Goal: Transaction & Acquisition: Obtain resource

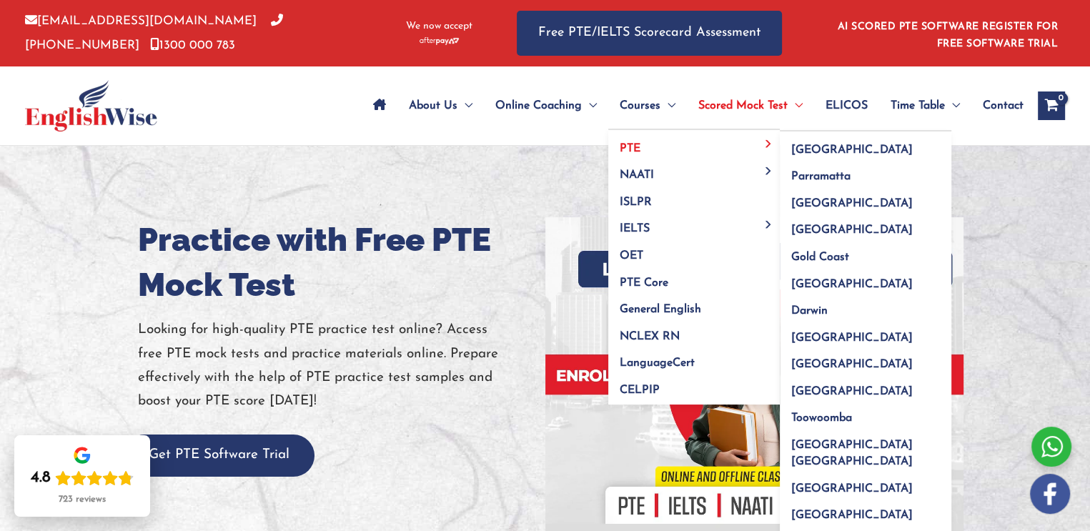
click at [660, 152] on link "PTE" at bounding box center [694, 143] width 172 height 27
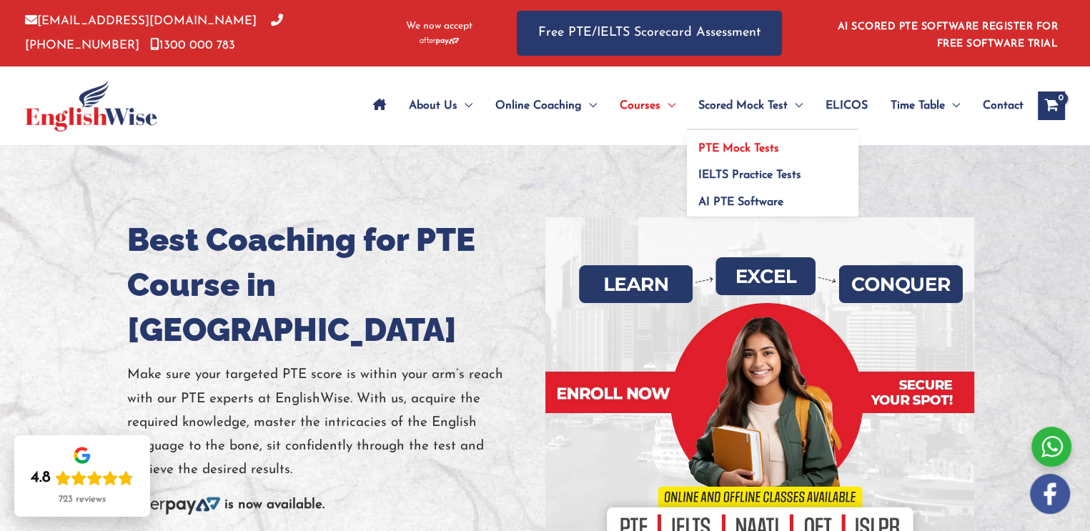
click at [753, 147] on span "PTE Mock Tests" at bounding box center [738, 148] width 81 height 11
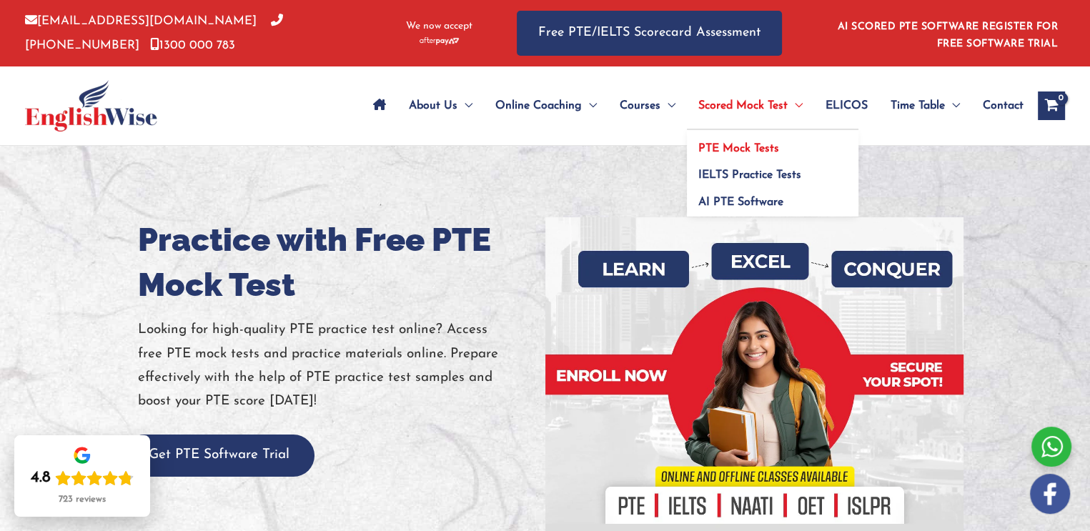
click at [759, 147] on span "PTE Mock Tests" at bounding box center [738, 148] width 81 height 11
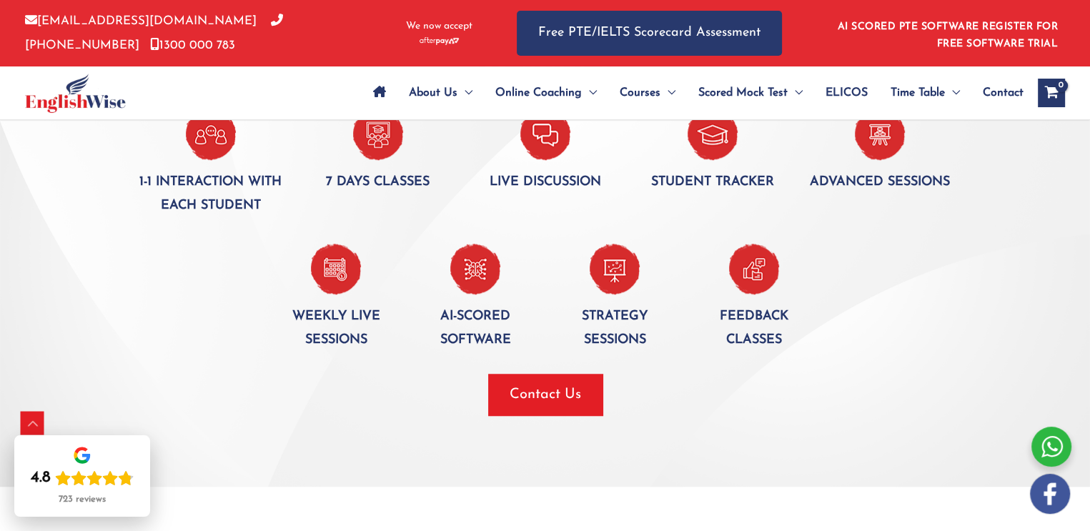
scroll to position [1001, 0]
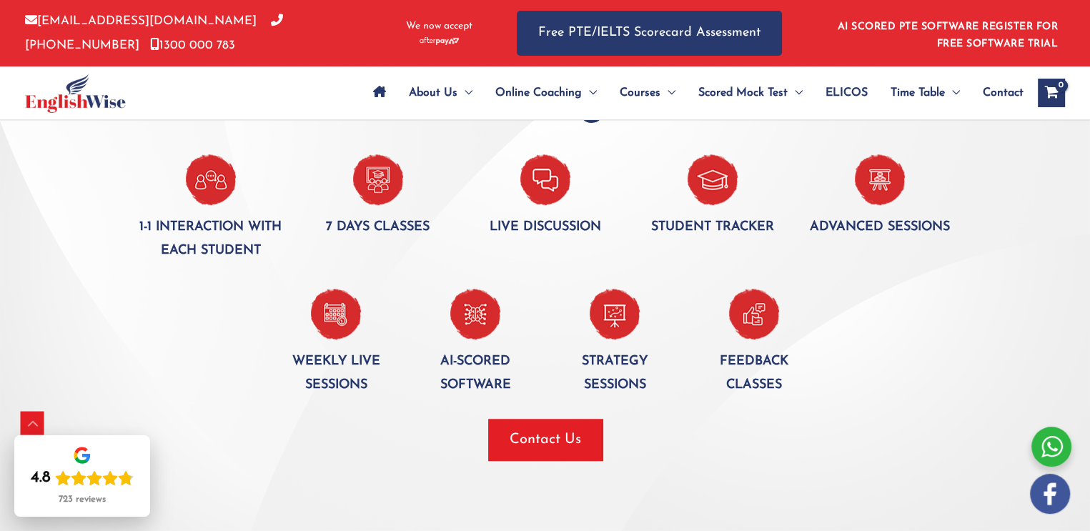
click at [560, 194] on img at bounding box center [545, 179] width 50 height 51
click at [544, 174] on img at bounding box center [545, 179] width 50 height 51
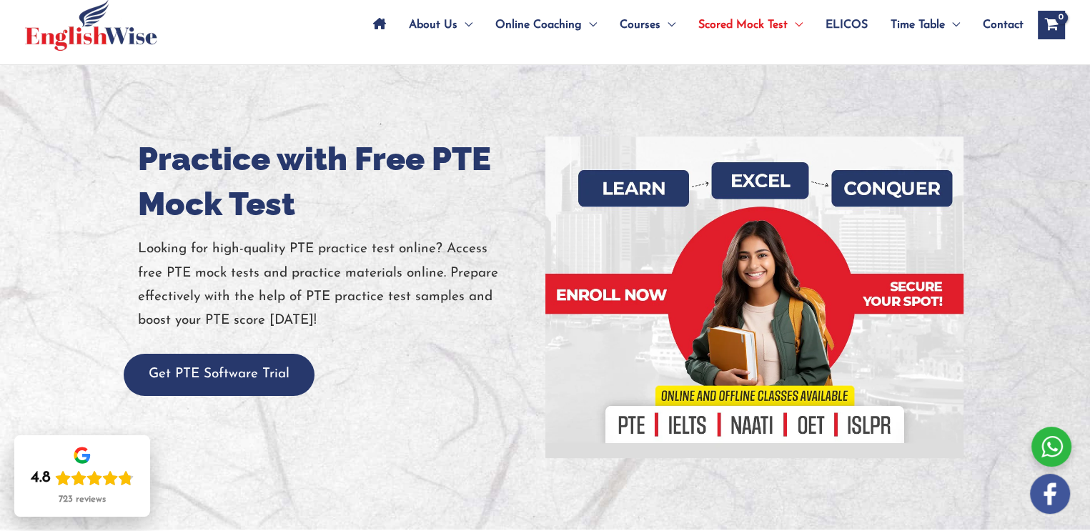
scroll to position [143, 0]
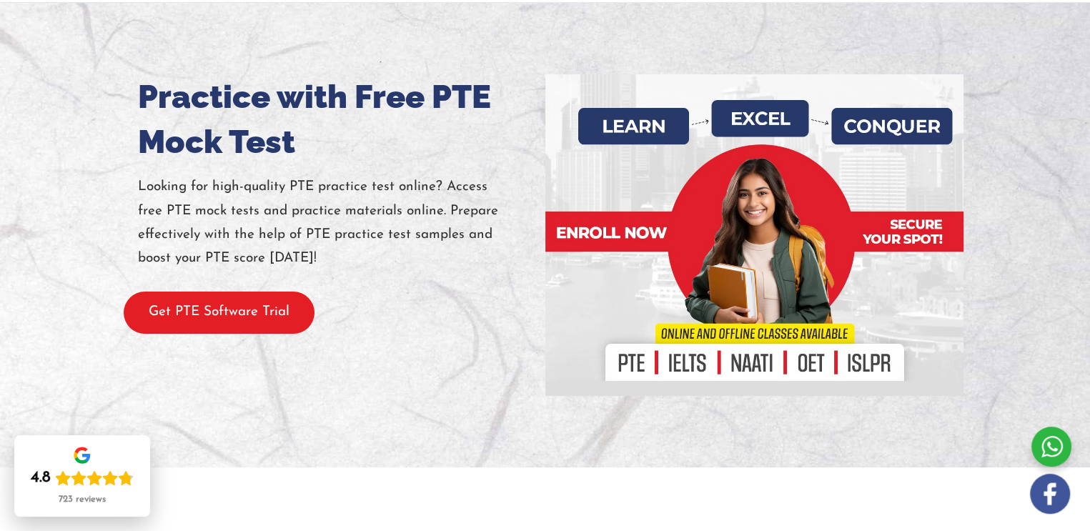
click at [225, 325] on button "Get PTE Software Trial" at bounding box center [219, 313] width 191 height 42
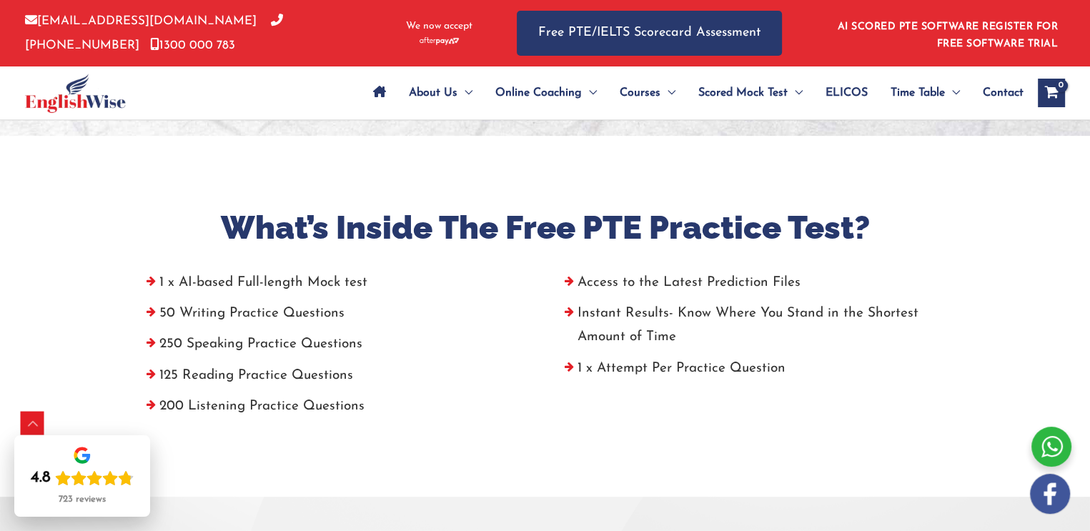
scroll to position [500, 0]
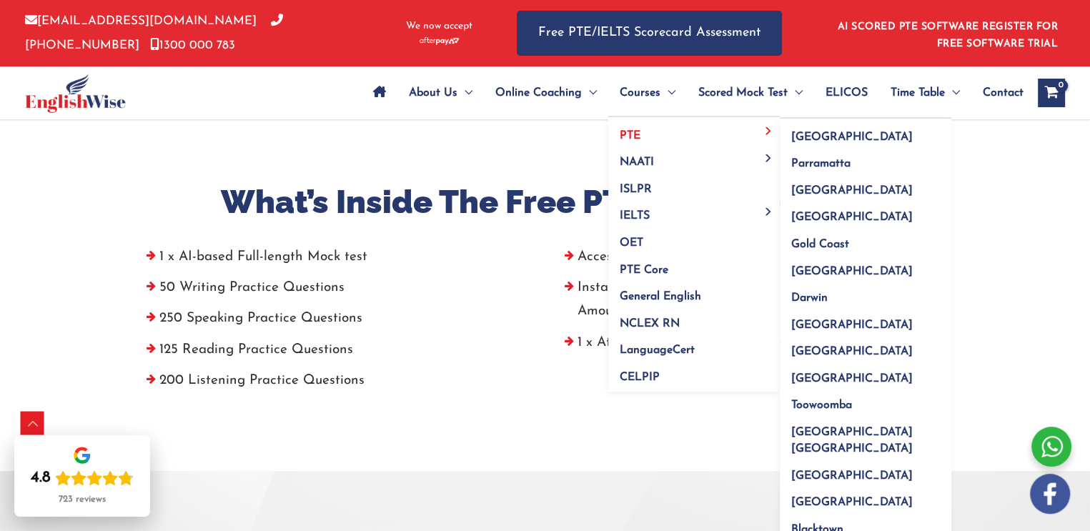
click at [678, 125] on link "PTE" at bounding box center [694, 130] width 172 height 27
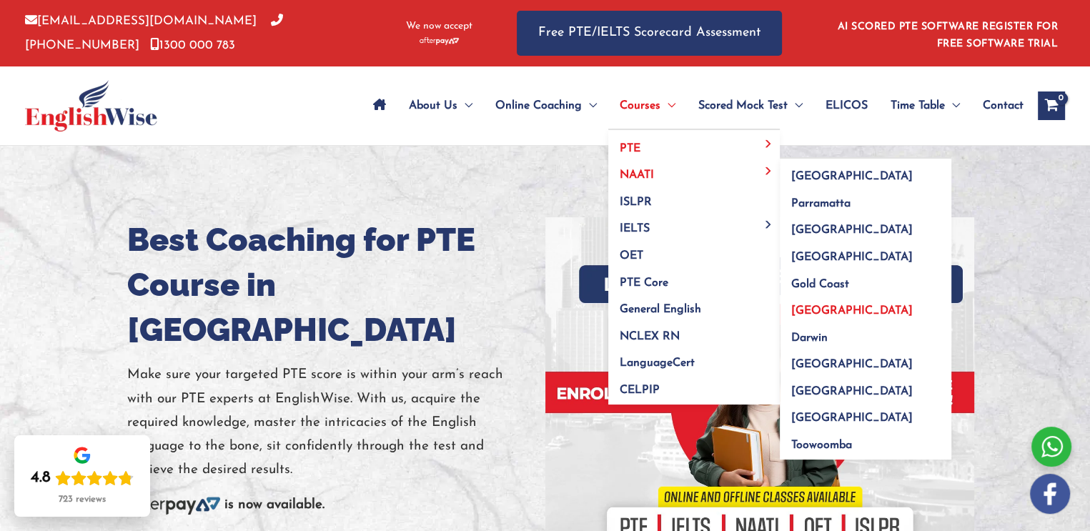
click at [816, 312] on link "[GEOGRAPHIC_DATA]" at bounding box center [866, 306] width 172 height 27
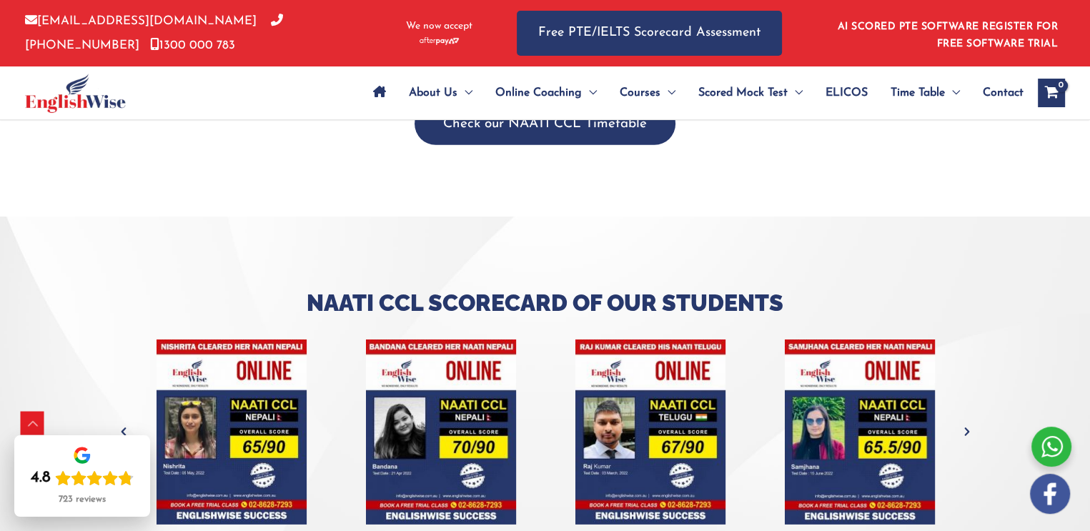
scroll to position [4361, 0]
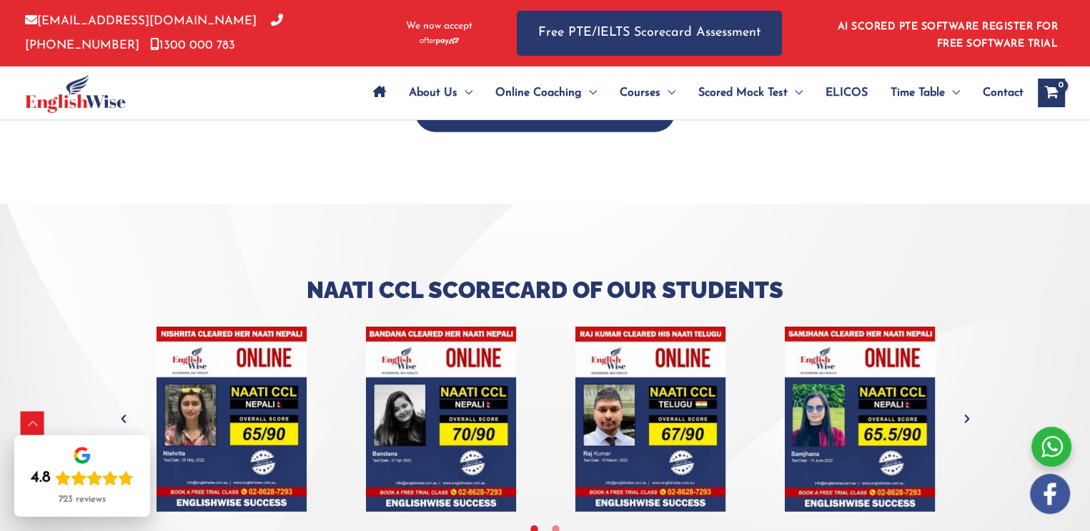
click at [425, 385] on img "tracker" at bounding box center [441, 419] width 150 height 185
click at [452, 347] on img "tracker" at bounding box center [441, 419] width 150 height 185
click at [451, 342] on img "tracker" at bounding box center [441, 419] width 150 height 185
click at [424, 327] on img "tracker" at bounding box center [441, 419] width 150 height 185
click at [465, 439] on img "tracker" at bounding box center [441, 419] width 150 height 185
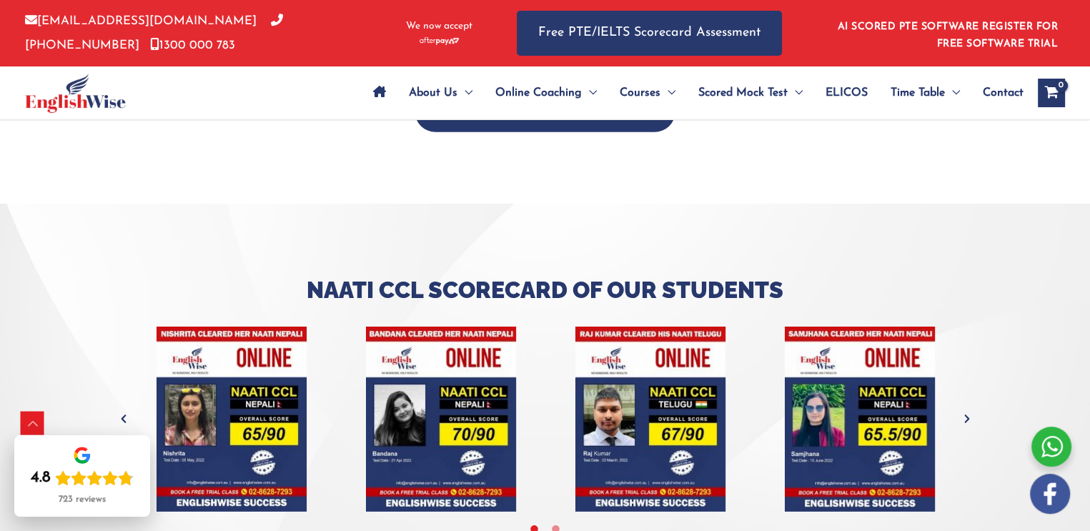
click at [452, 459] on img "tracker" at bounding box center [441, 419] width 150 height 185
click at [462, 447] on img "tracker" at bounding box center [441, 419] width 150 height 185
click at [456, 424] on img "tracker" at bounding box center [441, 419] width 150 height 185
drag, startPoint x: 459, startPoint y: 410, endPoint x: 467, endPoint y: 398, distance: 13.9
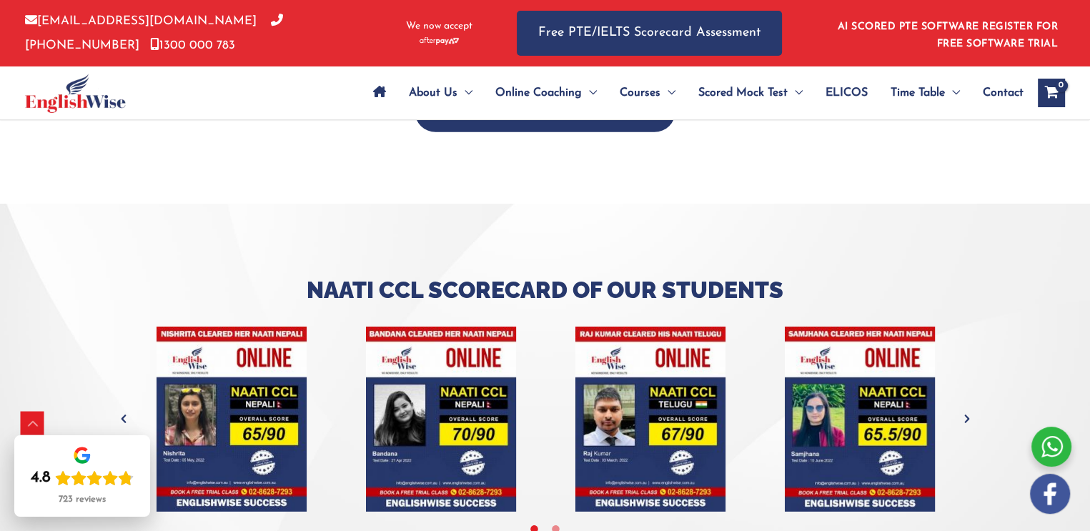
click at [459, 409] on img "tracker" at bounding box center [441, 419] width 150 height 185
click at [466, 390] on img "tracker" at bounding box center [441, 419] width 150 height 185
click at [466, 382] on img "tracker" at bounding box center [441, 419] width 150 height 185
click at [435, 355] on img "tracker" at bounding box center [441, 419] width 150 height 185
drag, startPoint x: 435, startPoint y: 355, endPoint x: 445, endPoint y: 385, distance: 31.0
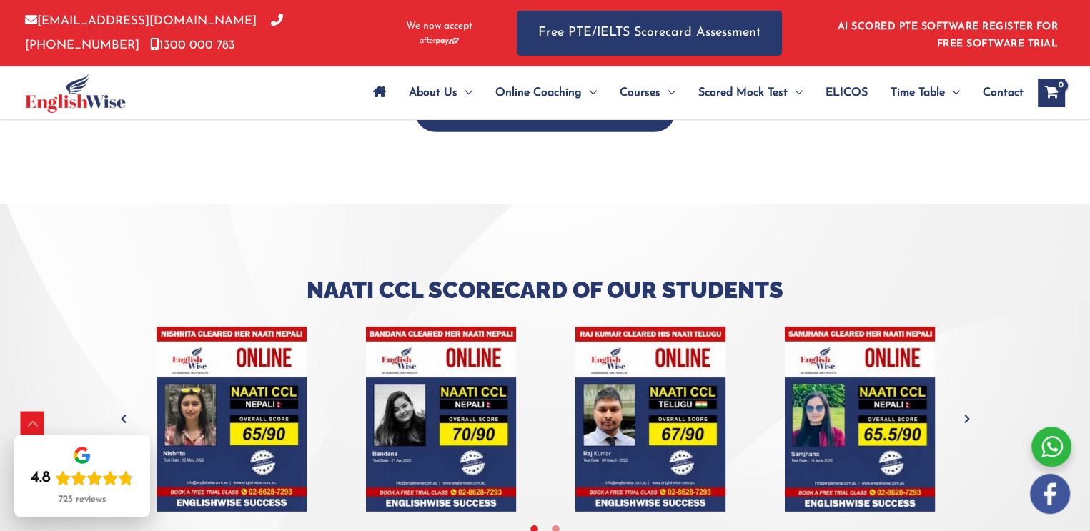
click at [445, 385] on img "tracker" at bounding box center [441, 419] width 150 height 185
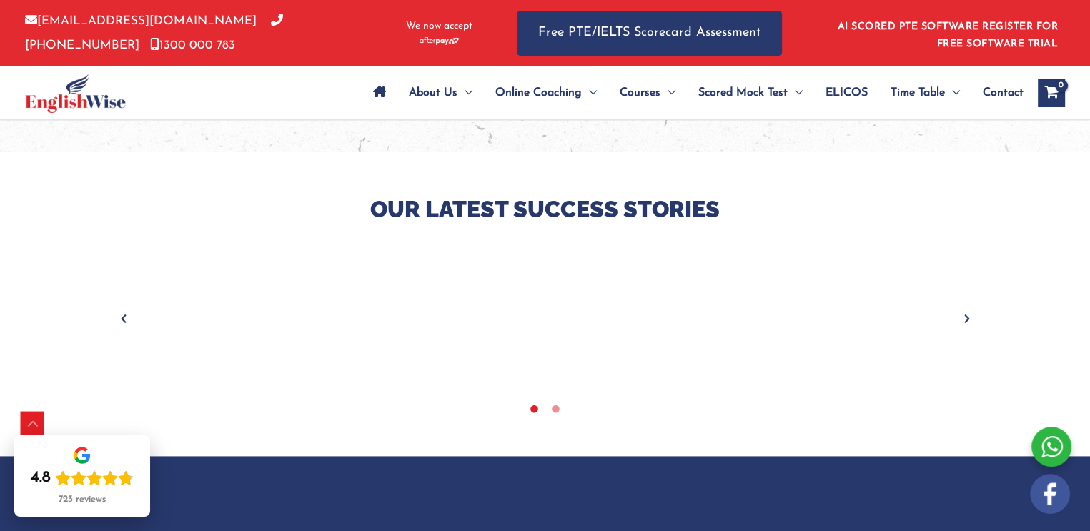
scroll to position [1859, 0]
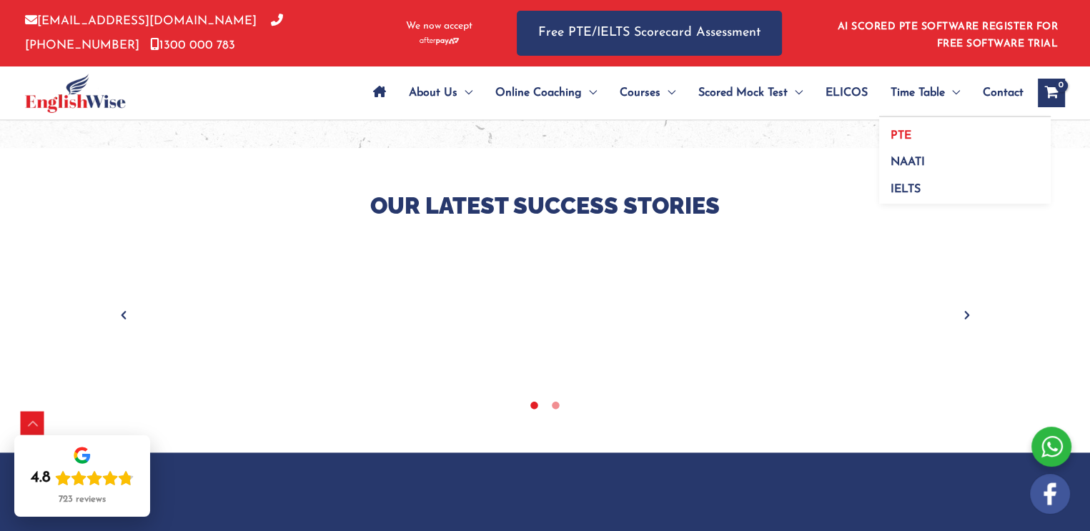
click at [912, 130] on link "PTE" at bounding box center [965, 130] width 172 height 27
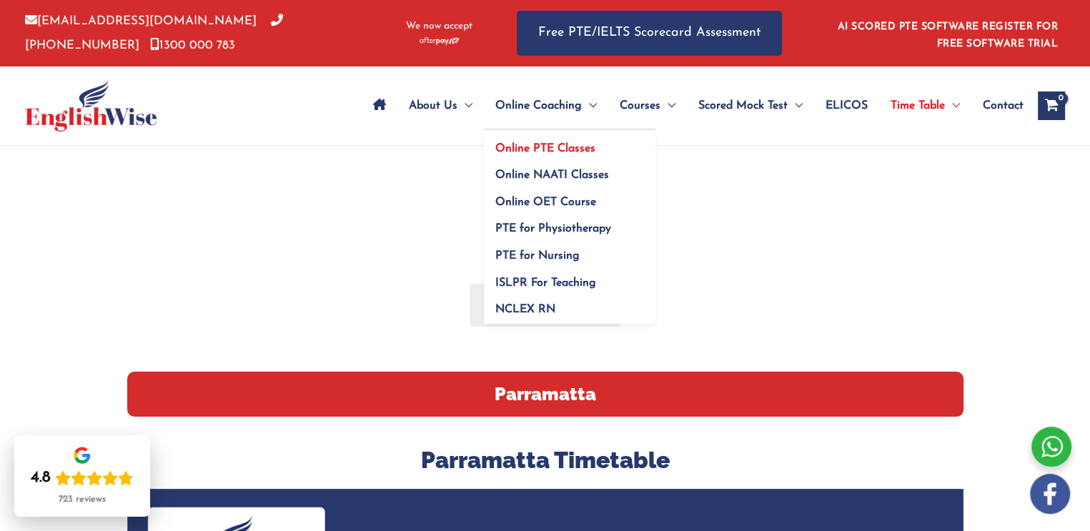
click at [571, 149] on span "Online PTE Classes" at bounding box center [545, 148] width 100 height 11
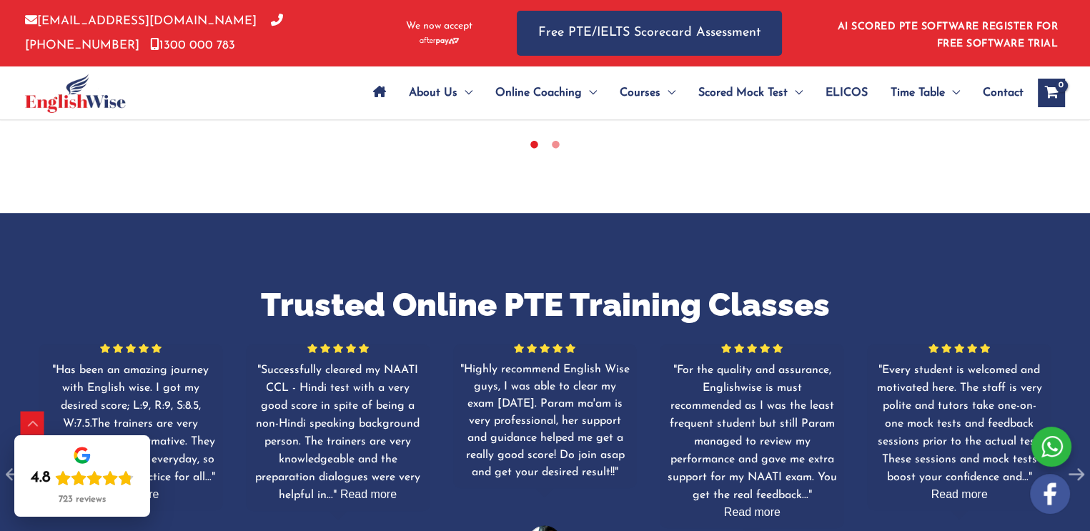
scroll to position [500, 0]
